Goal: Task Accomplishment & Management: Complete application form

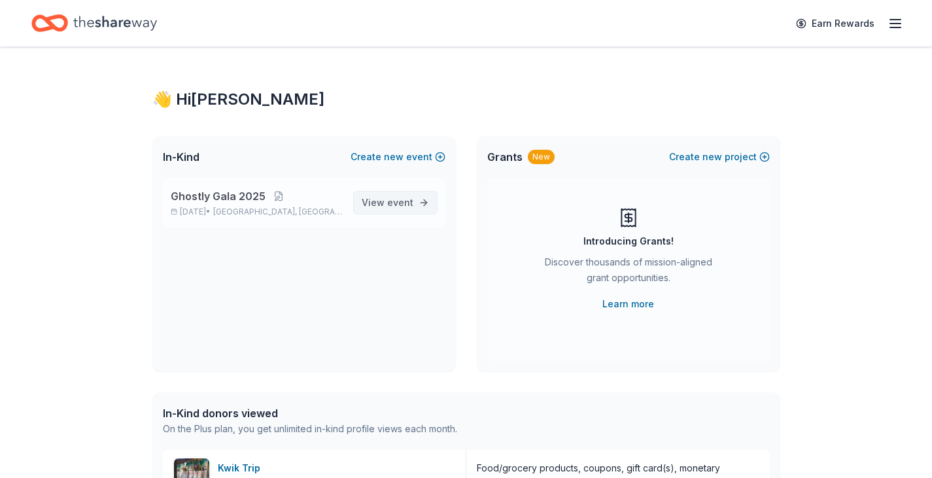
click at [400, 205] on span "event" at bounding box center [400, 202] width 26 height 11
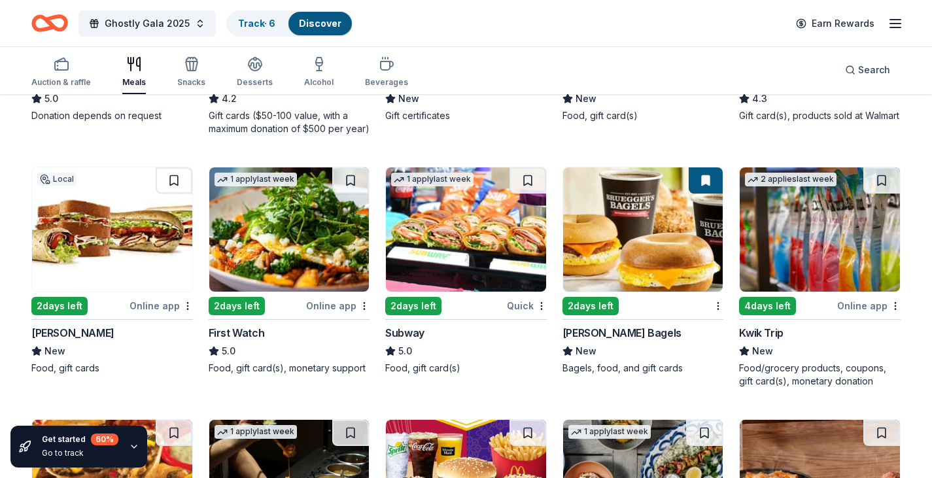
scroll to position [589, 0]
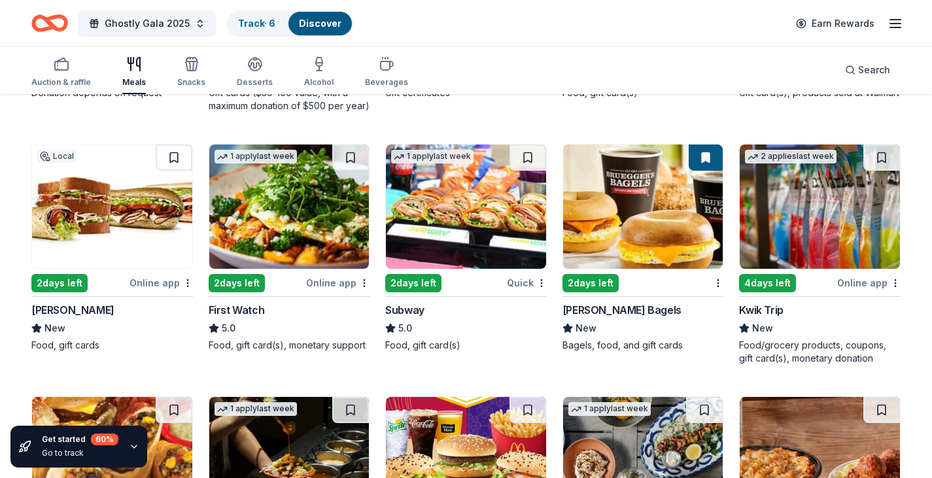
click at [77, 176] on img at bounding box center [112, 207] width 160 height 124
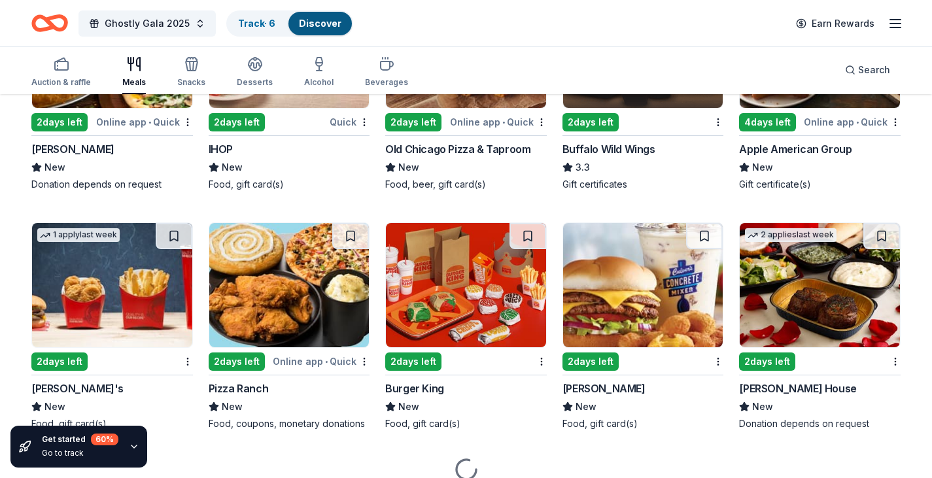
scroll to position [1298, 0]
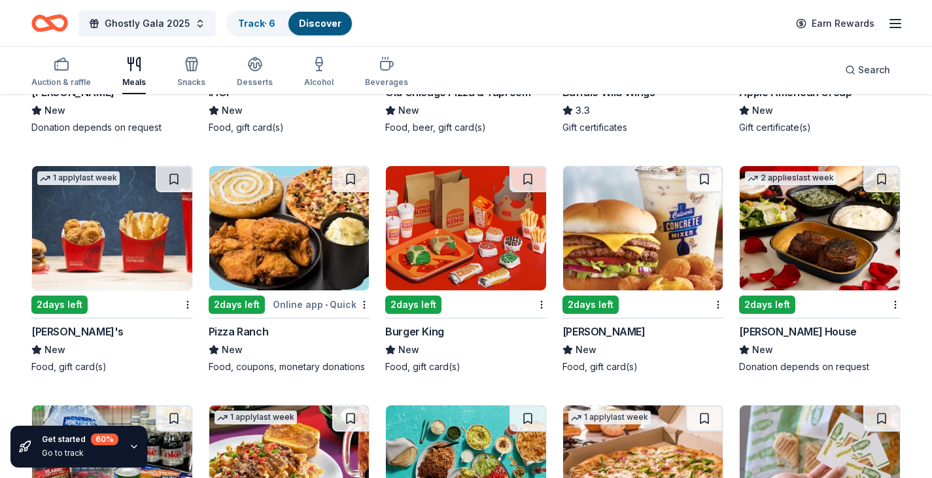
click at [645, 179] on img at bounding box center [643, 228] width 160 height 124
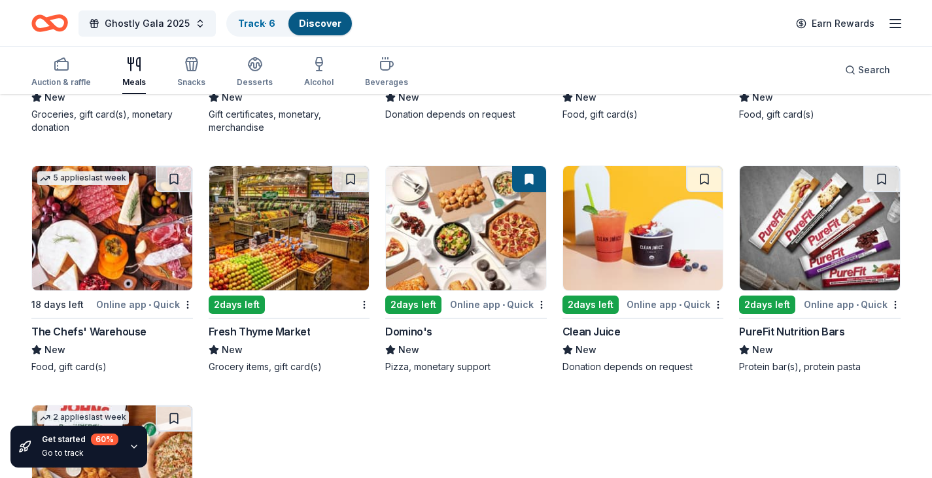
scroll to position [1855, 0]
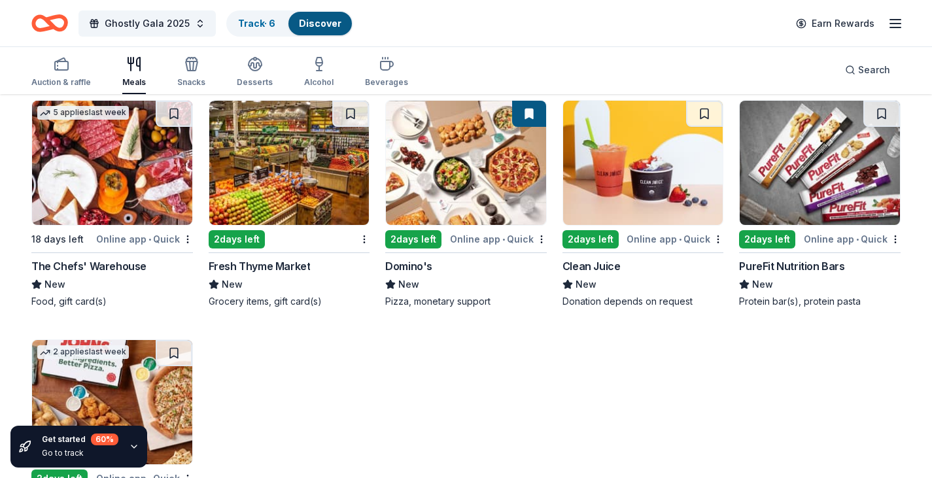
click at [307, 175] on img at bounding box center [289, 163] width 160 height 124
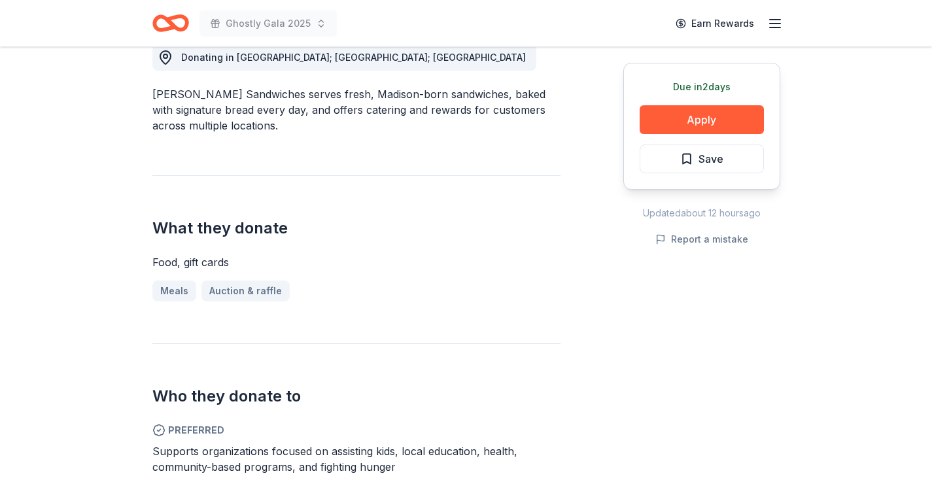
scroll to position [392, 0]
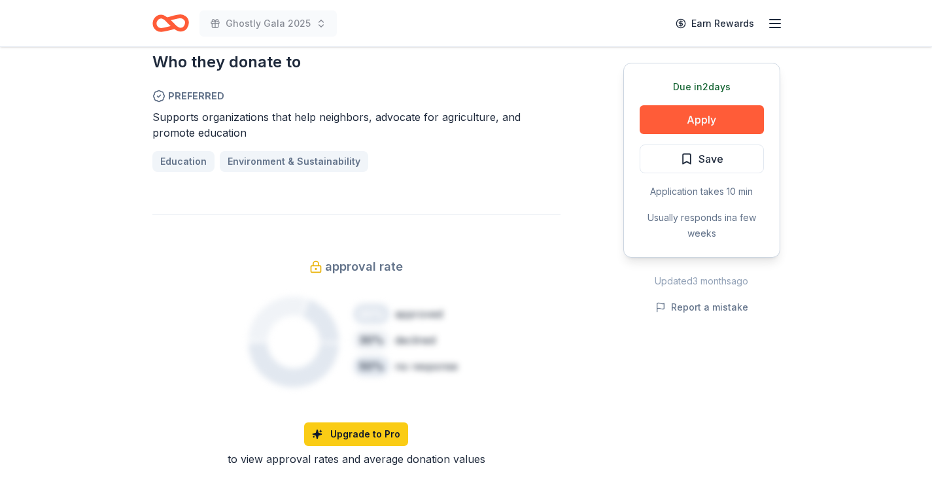
scroll to position [785, 0]
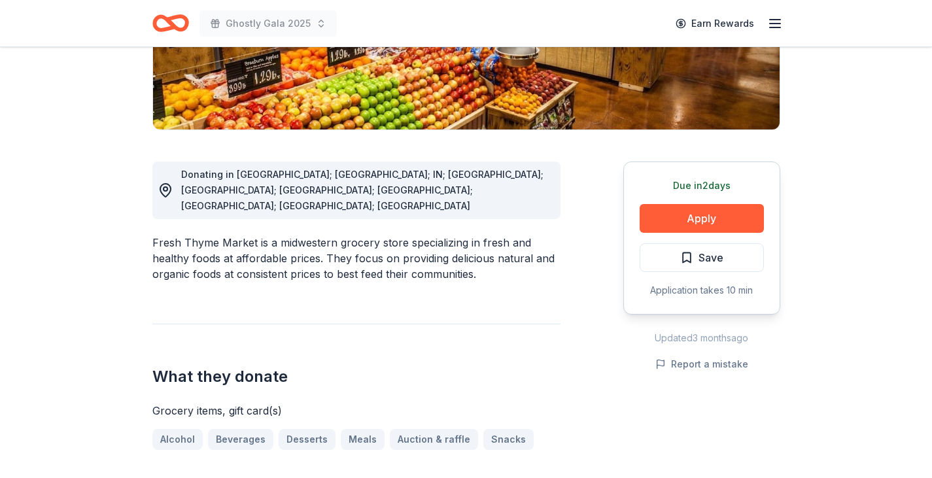
scroll to position [262, 0]
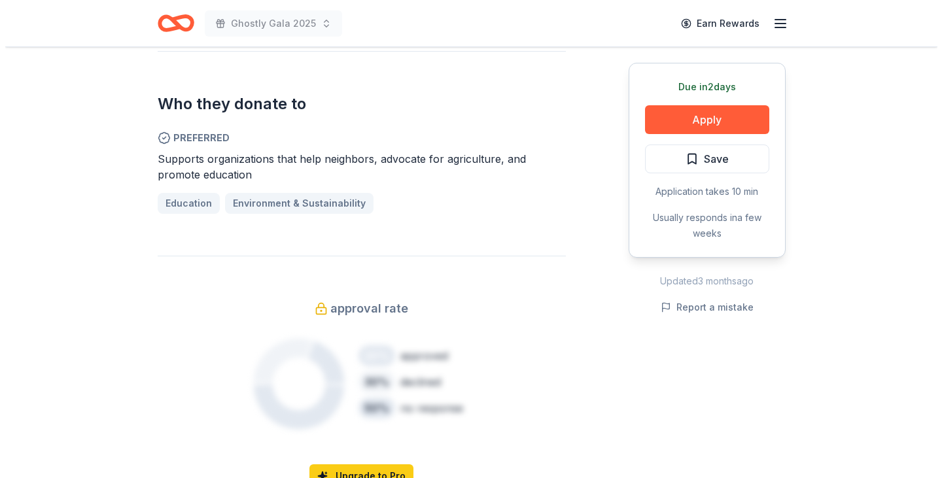
scroll to position [589, 0]
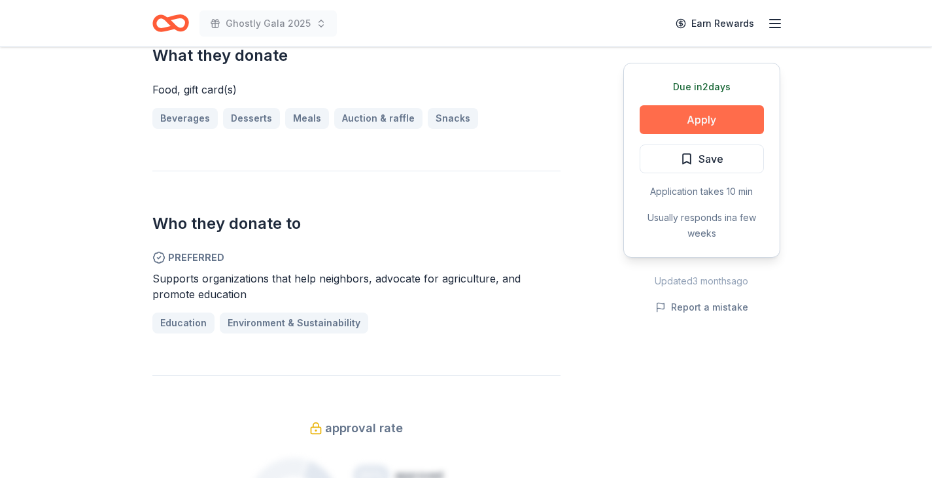
click at [704, 111] on button "Apply" at bounding box center [702, 119] width 124 height 29
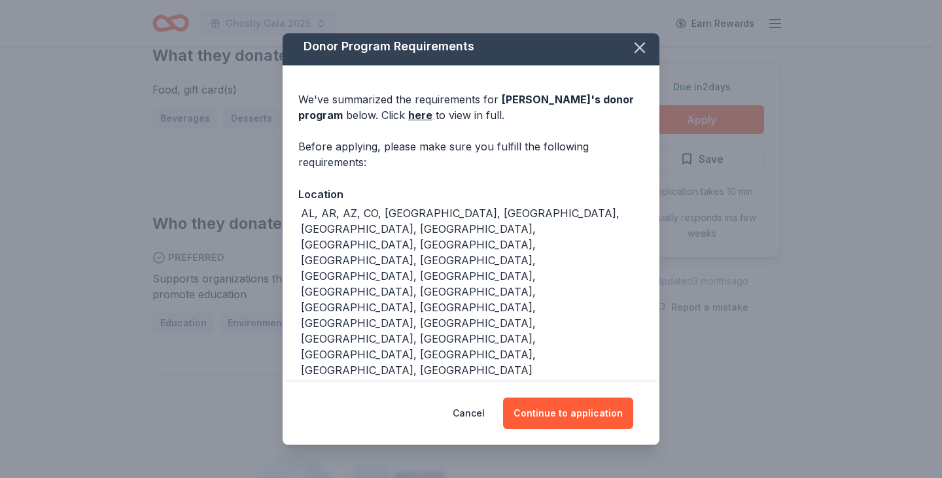
scroll to position [15, 0]
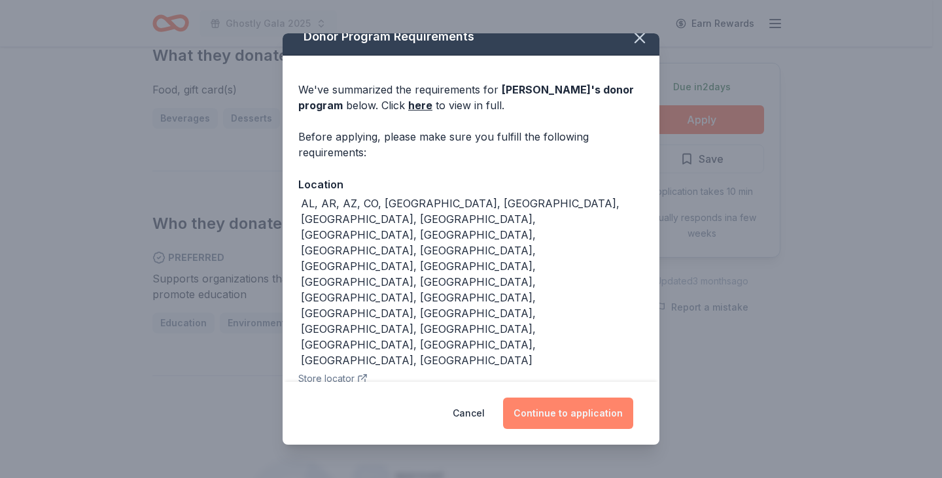
click at [537, 411] on button "Continue to application" at bounding box center [568, 413] width 130 height 31
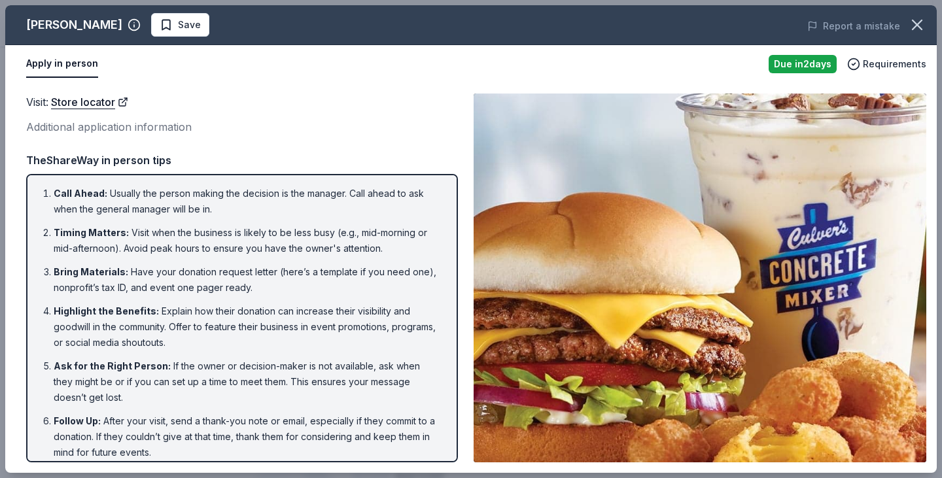
scroll to position [10, 0]
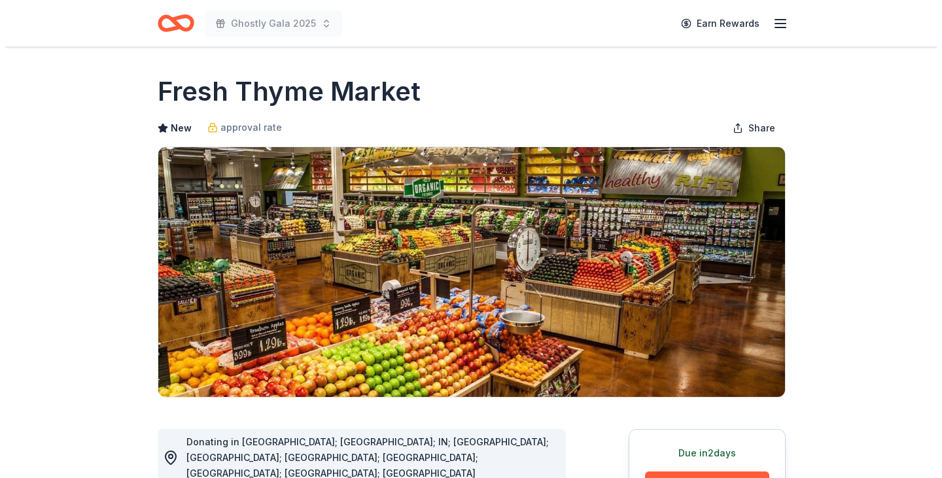
scroll to position [262, 0]
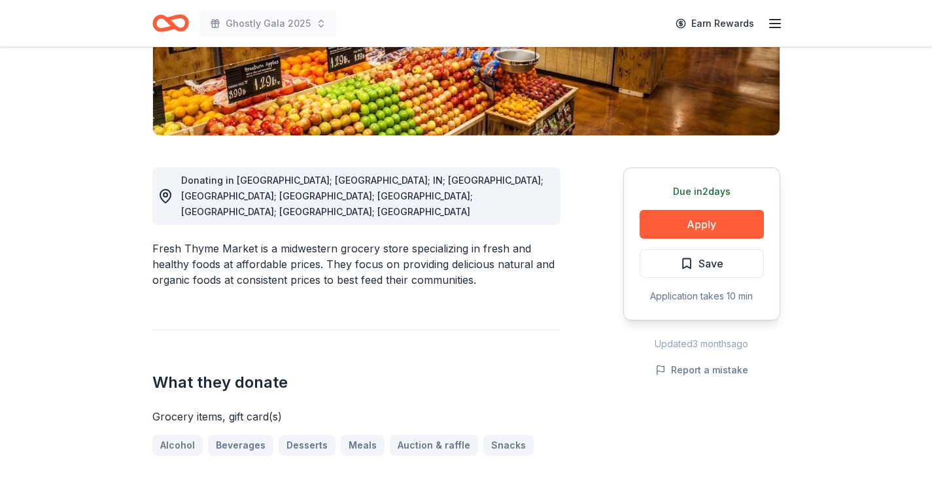
click at [693, 224] on button "Apply" at bounding box center [702, 224] width 124 height 29
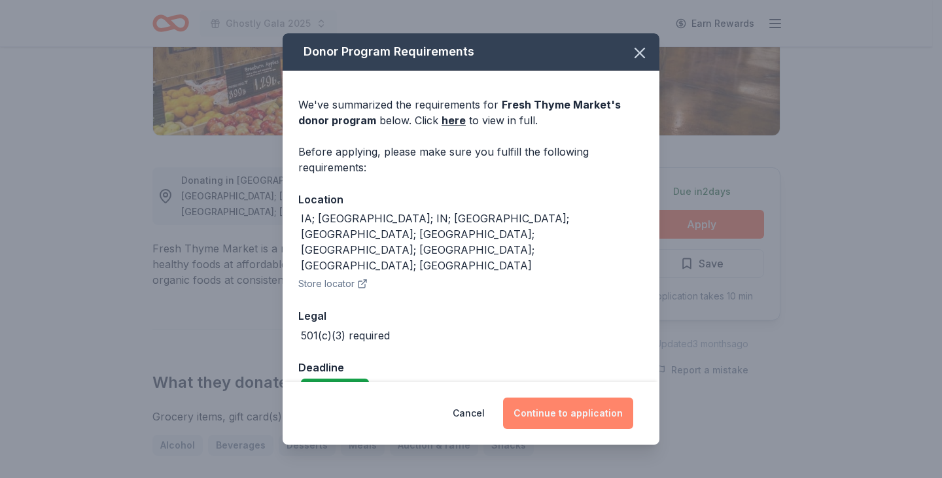
click at [550, 400] on button "Continue to application" at bounding box center [568, 413] width 130 height 31
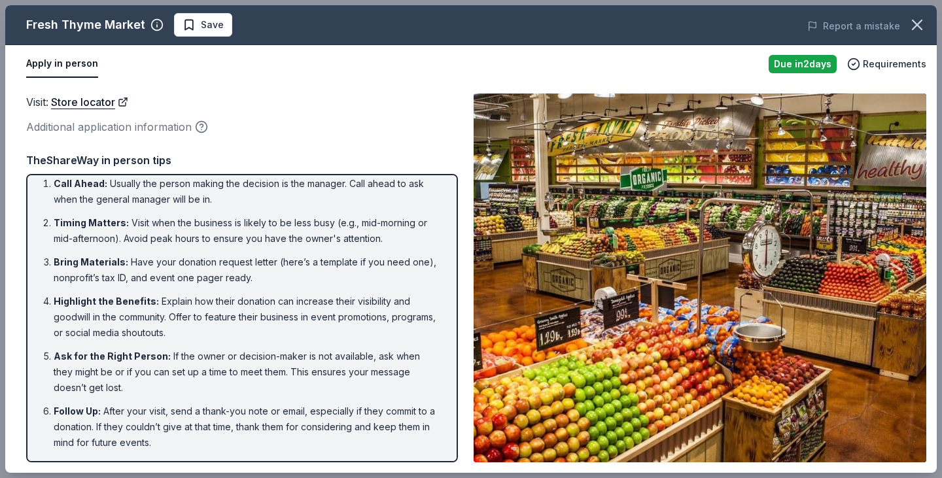
scroll to position [0, 0]
